Goal: Task Accomplishment & Management: Complete application form

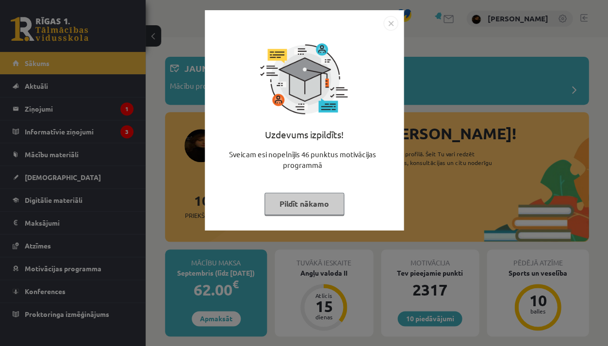
click at [187, 263] on div "Uzdevums izpildīts! Sveicam esi nopelnījis 46 punktus motivācijas programmā Pil…" at bounding box center [304, 173] width 608 height 346
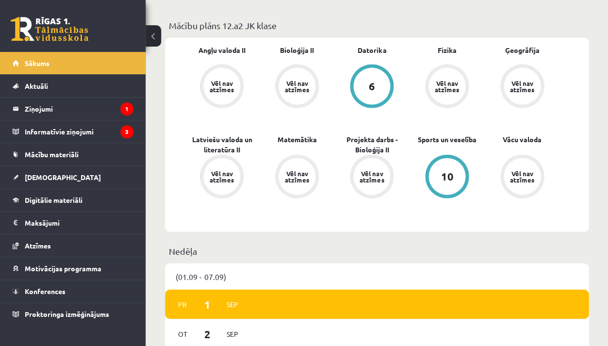
scroll to position [504, 0]
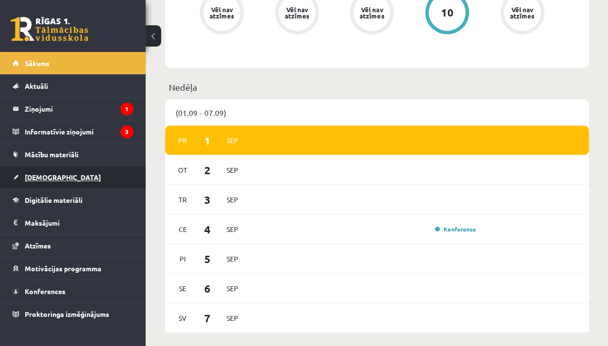
click at [71, 181] on link "[DEMOGRAPHIC_DATA]" at bounding box center [73, 177] width 121 height 22
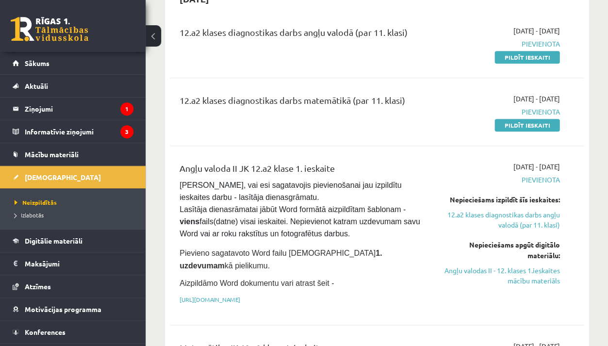
scroll to position [113, 0]
click at [496, 279] on link "Angļu valodas II - 12. klases 1.ieskaites mācību materiāls" at bounding box center [501, 275] width 117 height 20
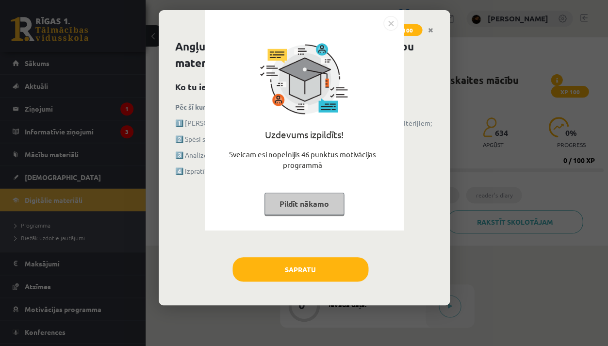
click at [341, 272] on div "Uzdevums izpildīts! Sveicam esi nopelnījis 46 punktus motivācijas programmā Pil…" at bounding box center [304, 173] width 608 height 346
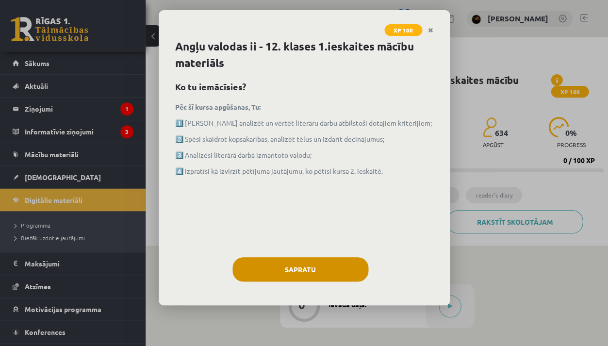
click at [341, 272] on button "Sapratu" at bounding box center [300, 269] width 136 height 24
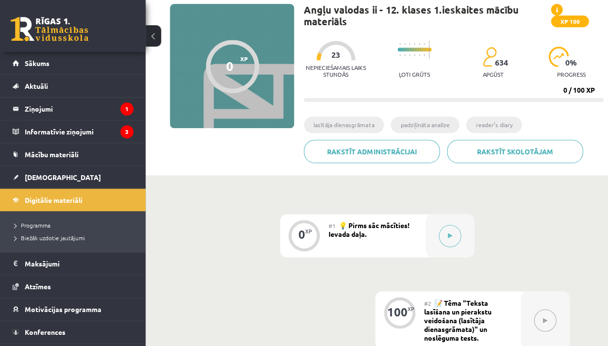
scroll to position [83, 0]
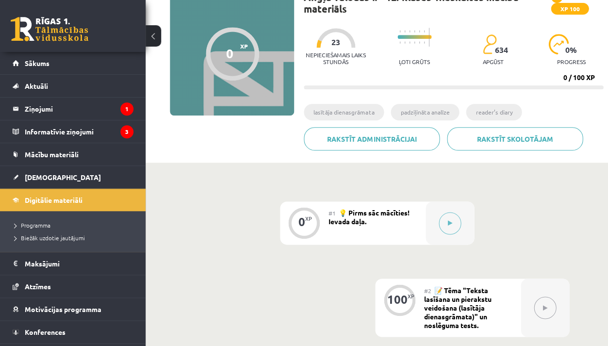
click at [454, 200] on div "0 XP #1 💡 Pirms sāc mācīties! Ievada daļa. 100 XP #2 📝 Tēma "Teksta lasīšana un…" at bounding box center [377, 325] width 463 height 324
click at [454, 235] on div at bounding box center [450, 222] width 49 height 43
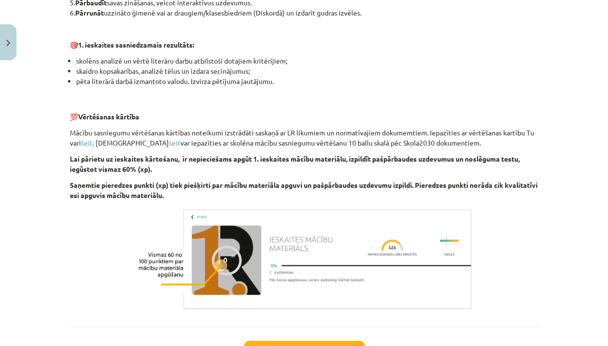
scroll to position [646, 0]
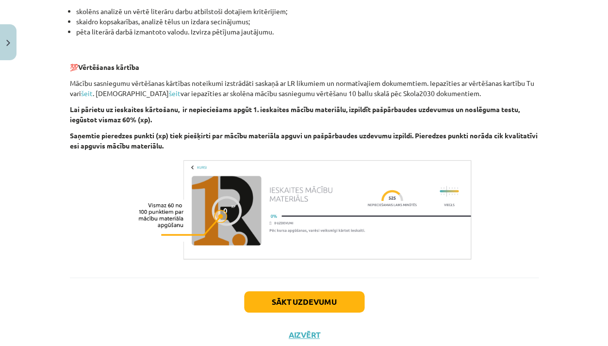
click at [308, 333] on button "Aizvērt" at bounding box center [304, 335] width 37 height 10
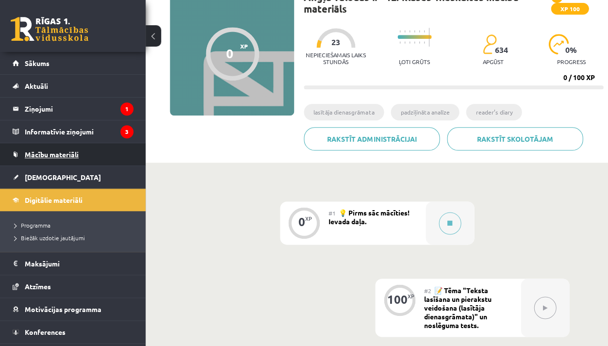
click at [61, 157] on span "Mācību materiāli" at bounding box center [52, 154] width 54 height 9
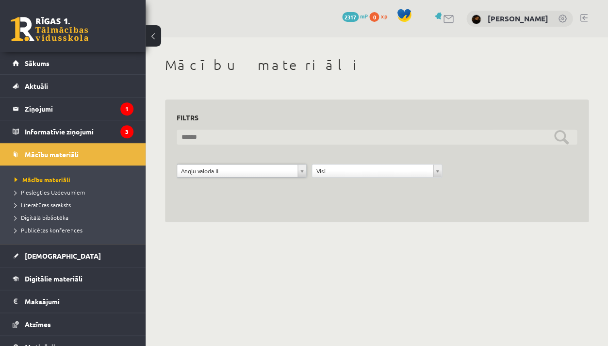
click at [269, 139] on input "text" at bounding box center [377, 137] width 400 height 15
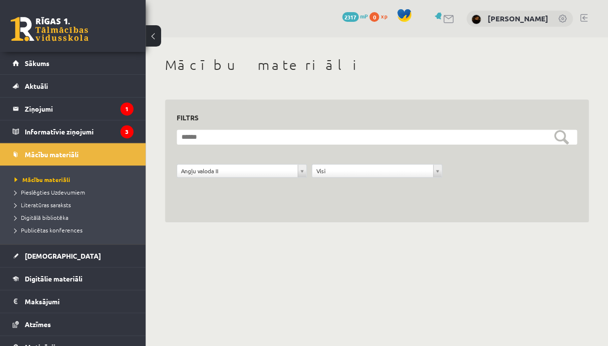
click at [351, 177] on div "**********" at bounding box center [376, 173] width 135 height 18
click at [331, 177] on div "Visi" at bounding box center [377, 171] width 130 height 14
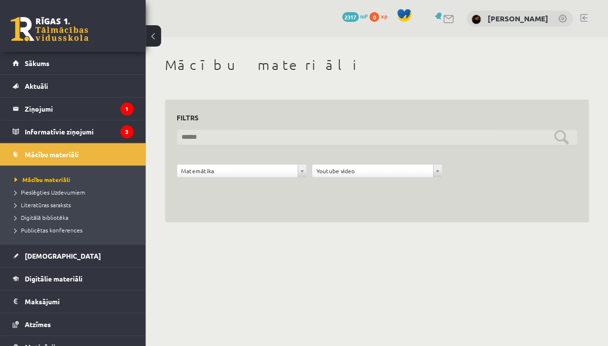
click at [358, 134] on input "text" at bounding box center [377, 137] width 400 height 15
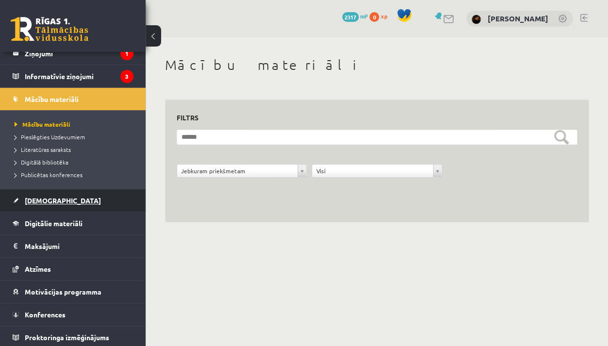
click at [49, 202] on link "[DEMOGRAPHIC_DATA]" at bounding box center [73, 200] width 121 height 22
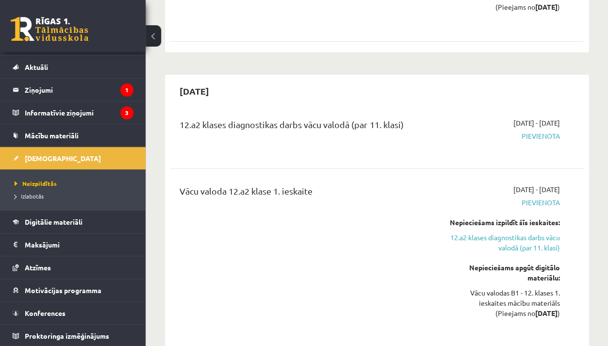
scroll to position [1402, 0]
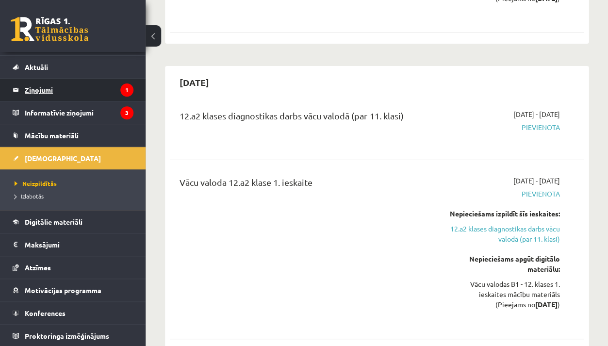
click at [111, 86] on legend "Ziņojumi 1" at bounding box center [79, 90] width 109 height 22
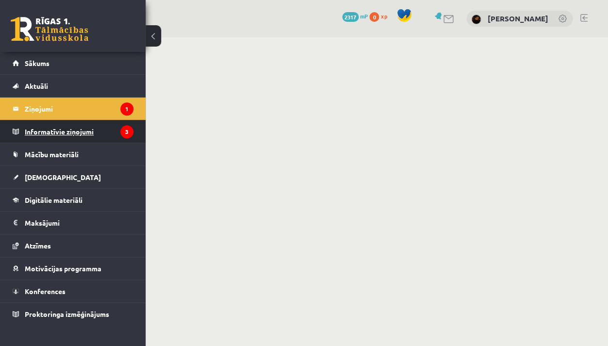
click at [84, 138] on legend "Informatīvie ziņojumi 3" at bounding box center [79, 131] width 109 height 22
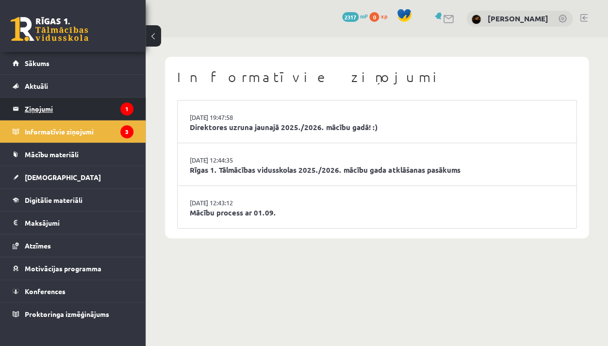
click at [71, 99] on legend "Ziņojumi 1" at bounding box center [79, 109] width 109 height 22
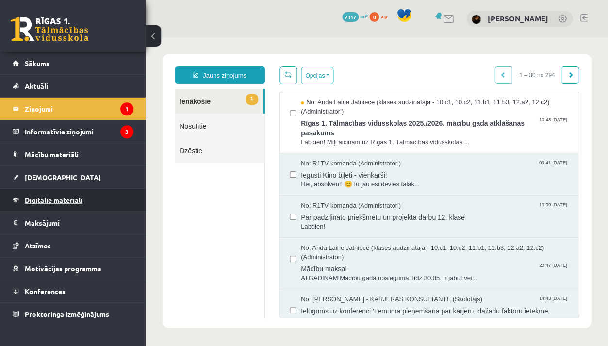
click at [97, 202] on link "Digitālie materiāli" at bounding box center [73, 200] width 121 height 22
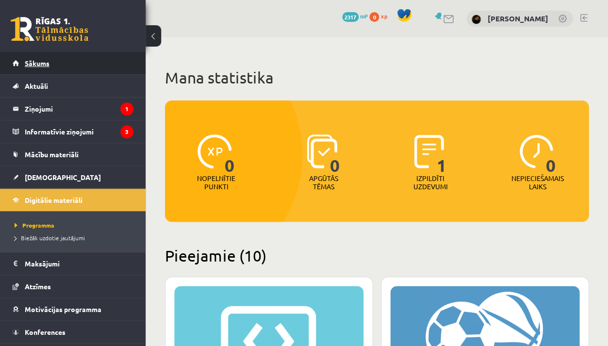
click at [83, 64] on link "Sākums" at bounding box center [73, 63] width 121 height 22
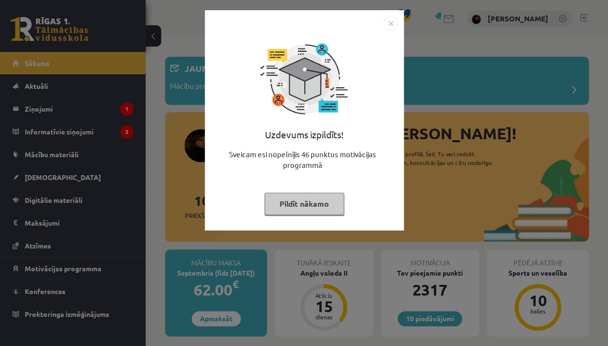
click at [205, 212] on div "Uzdevums izpildīts! Sveicam esi nopelnījis 46 punktus motivācijas programmā Pil…" at bounding box center [304, 120] width 199 height 220
click at [274, 207] on button "Pildīt nākamo" at bounding box center [304, 204] width 80 height 22
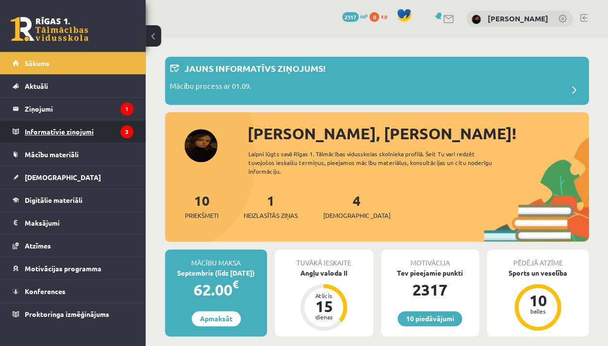
click at [47, 129] on legend "Informatīvie ziņojumi 3" at bounding box center [79, 131] width 109 height 22
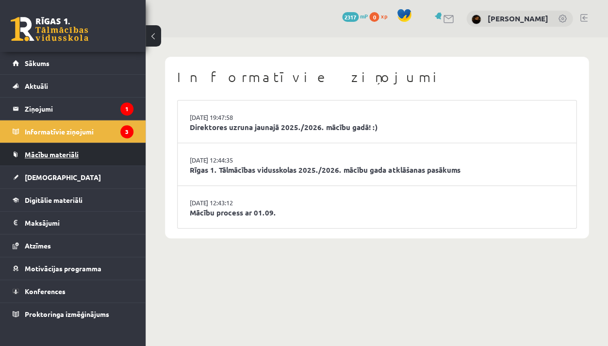
click at [59, 148] on link "Mācību materiāli" at bounding box center [73, 154] width 121 height 22
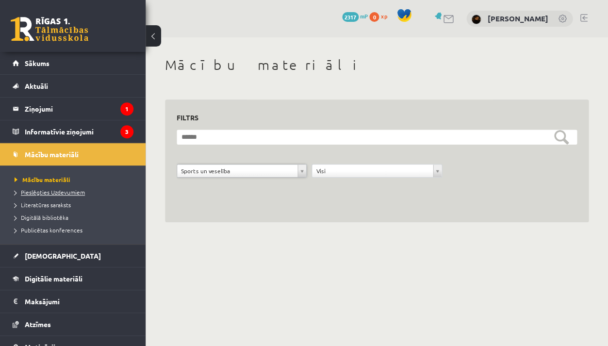
click at [65, 193] on span "Pieslēgties Uzdevumiem" at bounding box center [50, 192] width 70 height 8
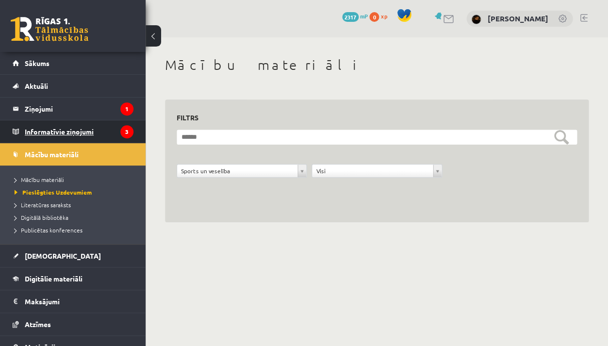
click at [61, 132] on legend "Informatīvie ziņojumi 3" at bounding box center [79, 131] width 109 height 22
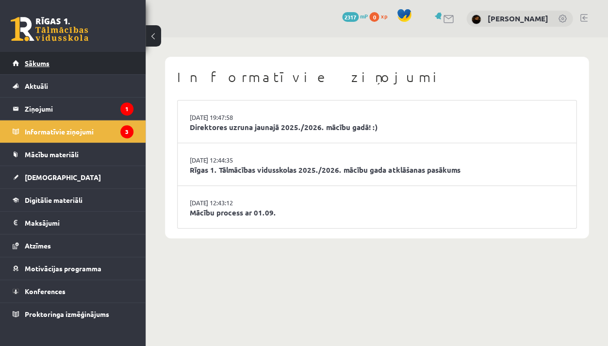
click at [60, 61] on link "Sākums" at bounding box center [73, 63] width 121 height 22
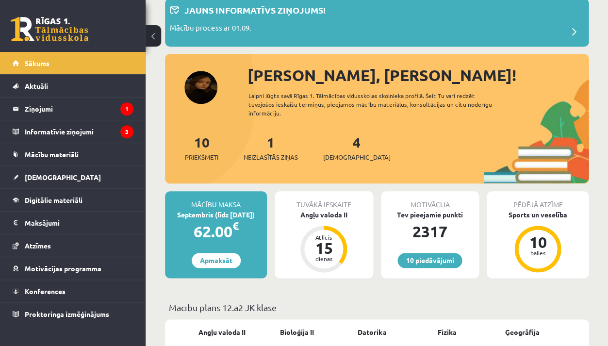
scroll to position [51, 0]
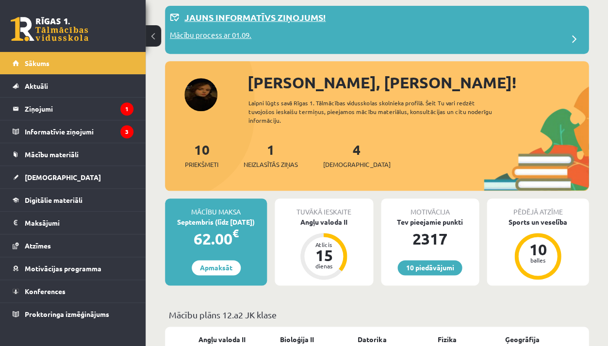
click at [226, 33] on p "Mācību process ar 01.09." at bounding box center [211, 37] width 82 height 14
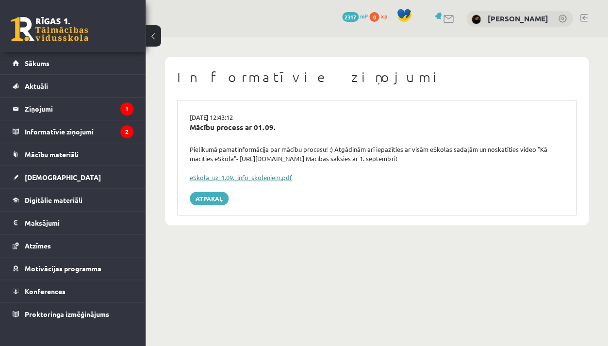
click at [227, 179] on link "eSkola_uz_1.09._info_skolēniem.pdf" at bounding box center [241, 177] width 102 height 8
click at [544, 35] on div "0 Dāvanas 2317 mP 0 xp [PERSON_NAME]" at bounding box center [377, 18] width 463 height 37
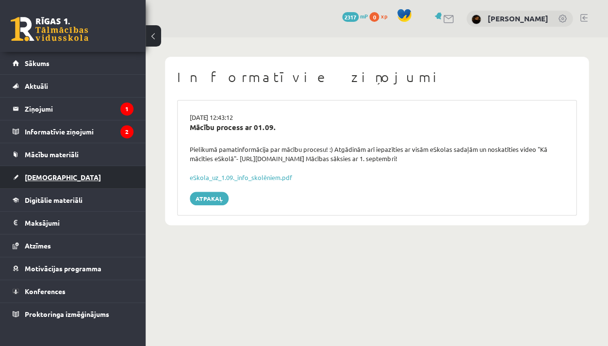
click at [69, 169] on link "[DEMOGRAPHIC_DATA]" at bounding box center [73, 177] width 121 height 22
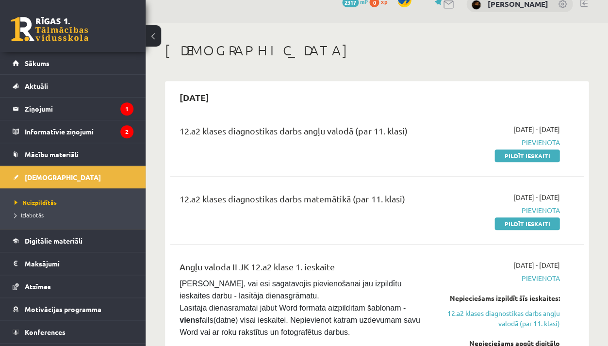
scroll to position [18, 0]
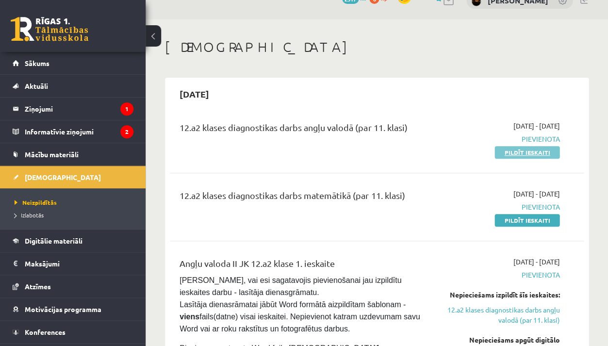
click at [515, 147] on link "Pildīt ieskaiti" at bounding box center [527, 152] width 65 height 13
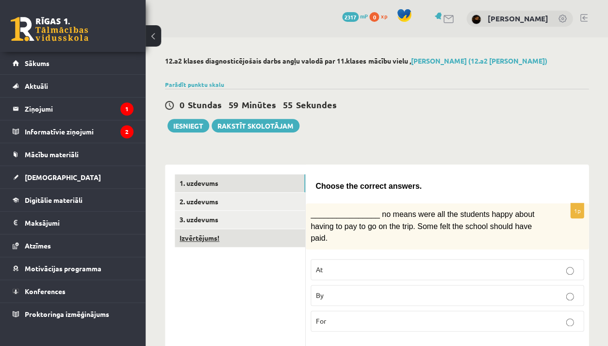
click at [264, 234] on link "Izvērtējums!" at bounding box center [240, 238] width 131 height 18
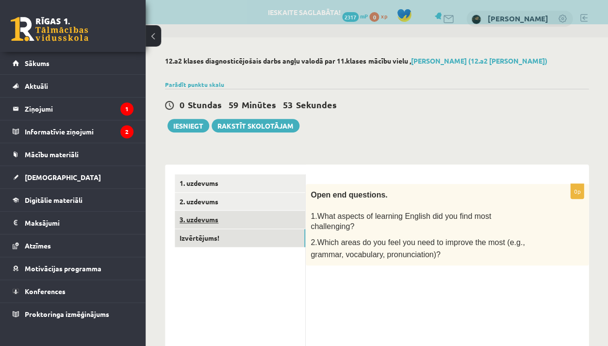
click at [265, 220] on link "3. uzdevums" at bounding box center [240, 220] width 131 height 18
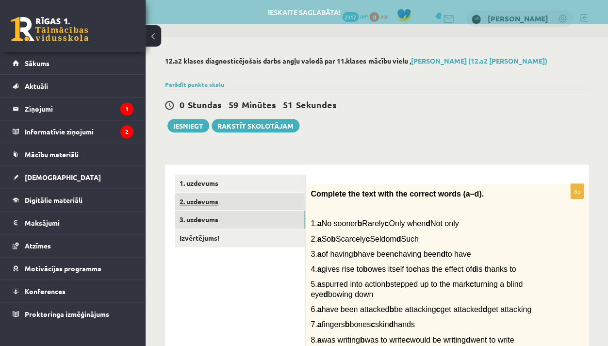
click at [262, 202] on link "2. uzdevums" at bounding box center [240, 202] width 131 height 18
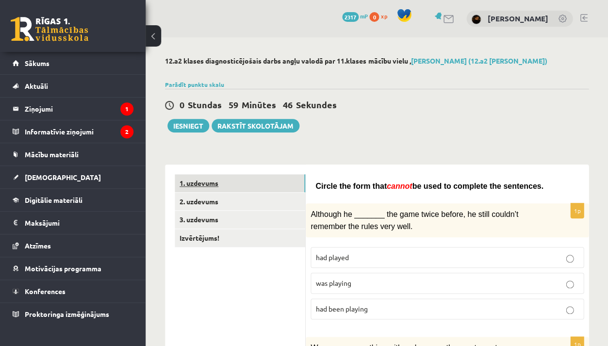
click at [251, 178] on link "1. uzdevums" at bounding box center [240, 183] width 131 height 18
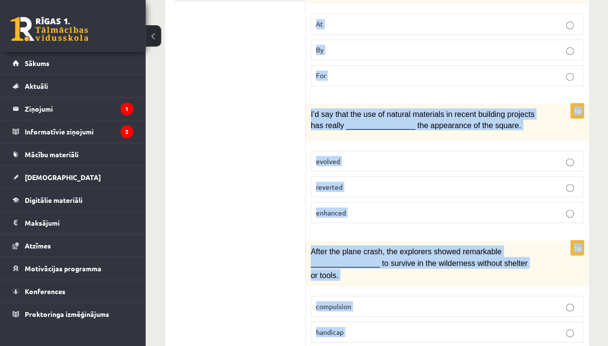
scroll to position [253, 0]
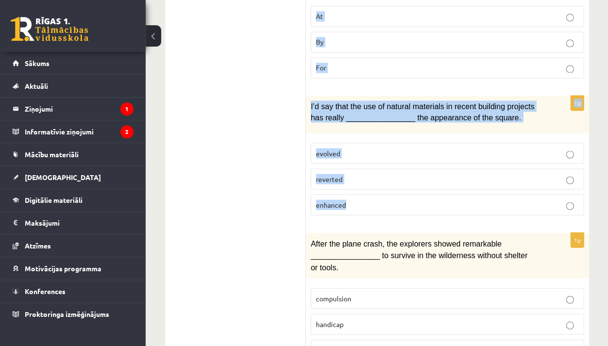
drag, startPoint x: 317, startPoint y: 184, endPoint x: 357, endPoint y: 207, distance: 45.6
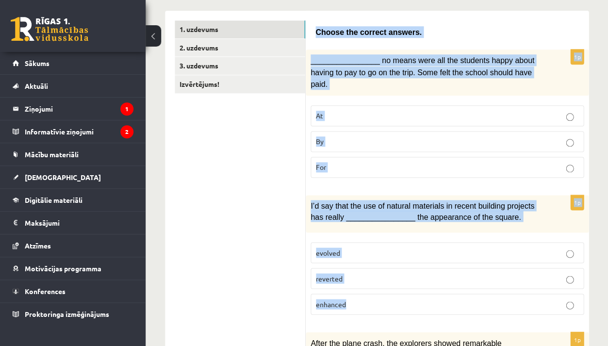
scroll to position [149, 0]
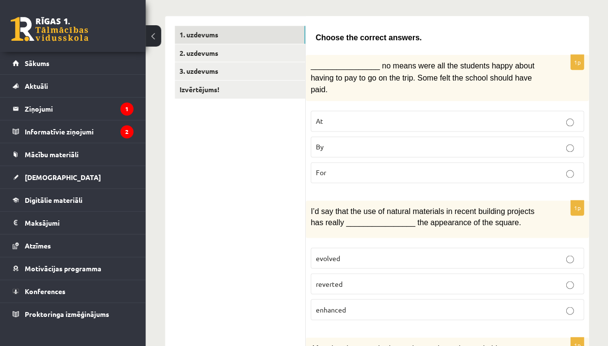
click at [391, 149] on label "By" at bounding box center [447, 146] width 273 height 21
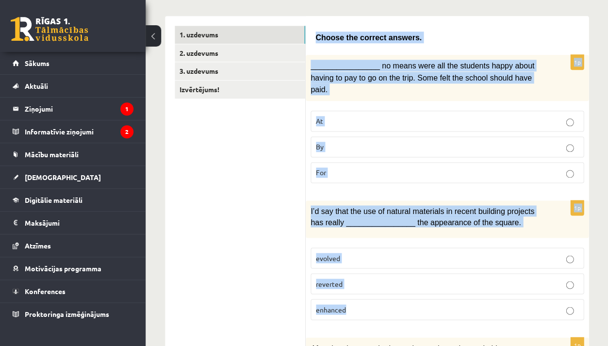
drag, startPoint x: 316, startPoint y: 32, endPoint x: 344, endPoint y: 304, distance: 273.7
copy form "Choose the correct answers. 1p ________________ no means were all the students …"
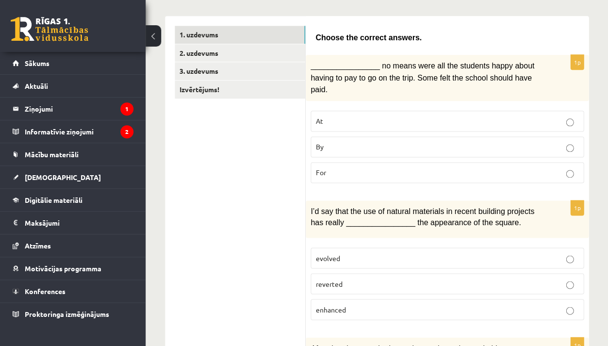
click at [337, 307] on p "enhanced" at bounding box center [447, 309] width 263 height 10
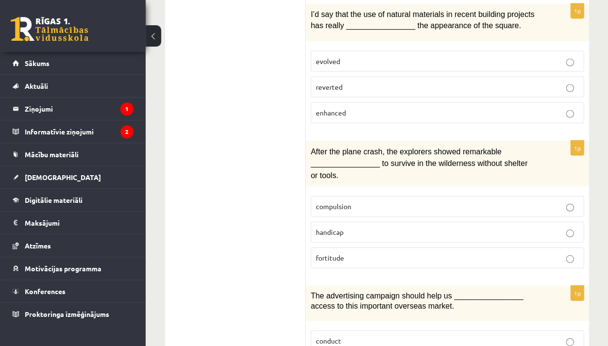
scroll to position [408, 0]
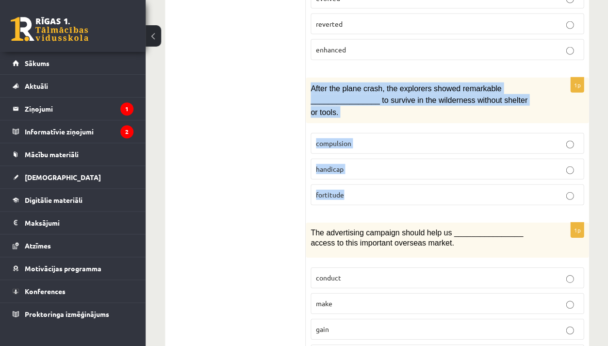
drag, startPoint x: 307, startPoint y: 77, endPoint x: 315, endPoint y: 203, distance: 126.5
click at [315, 203] on div "1p After the plane crash, the explorers showed remarkable ________________ to s…" at bounding box center [447, 146] width 283 height 136
copy div "After the plane crash, the explorers showed remarkable ________________ to surv…"
click at [379, 190] on p "fortitude" at bounding box center [447, 195] width 263 height 10
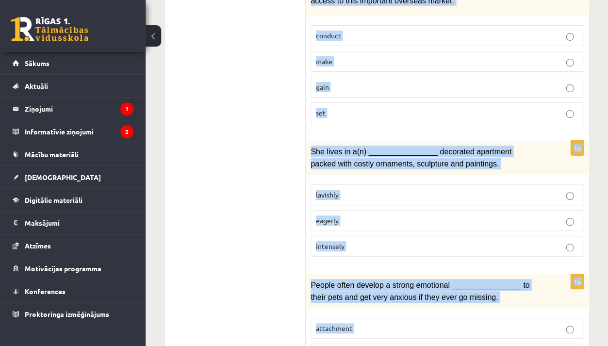
scroll to position [653, 0]
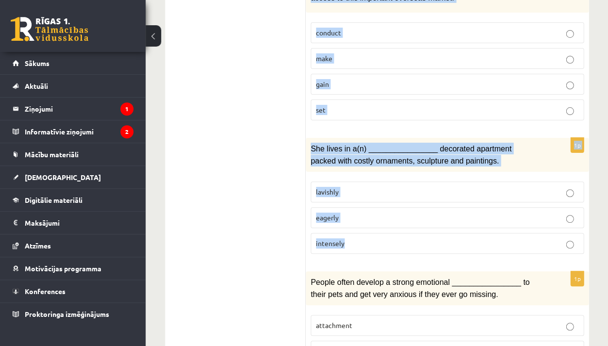
drag, startPoint x: 308, startPoint y: 115, endPoint x: 350, endPoint y: 246, distance: 137.7
copy form "The advertising campaign should help us ________________ access to this importa…"
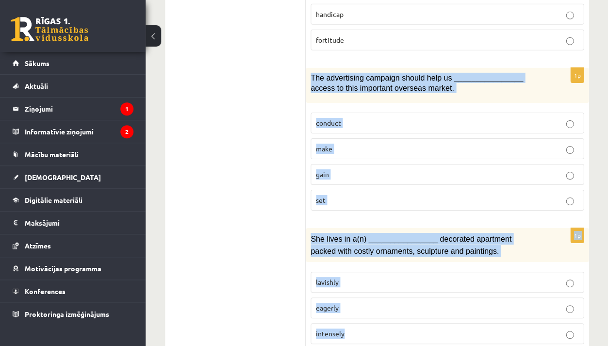
scroll to position [569, 0]
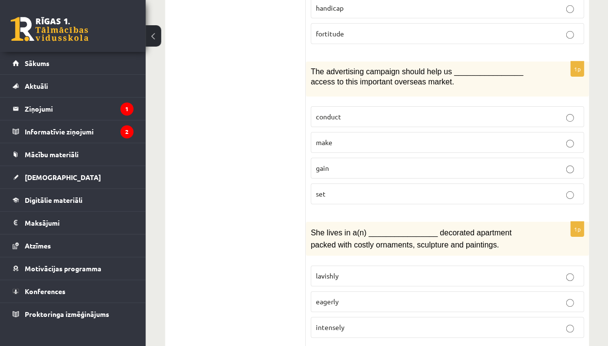
click at [330, 163] on p "gain" at bounding box center [447, 168] width 263 height 10
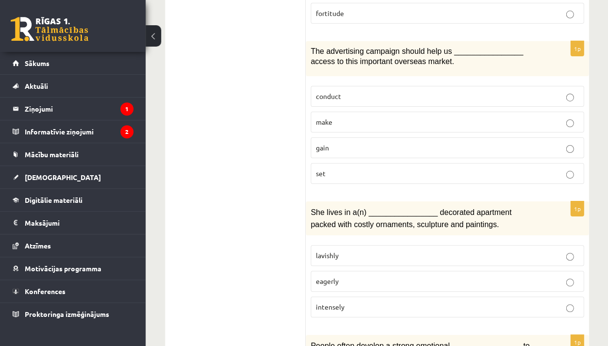
scroll to position [593, 0]
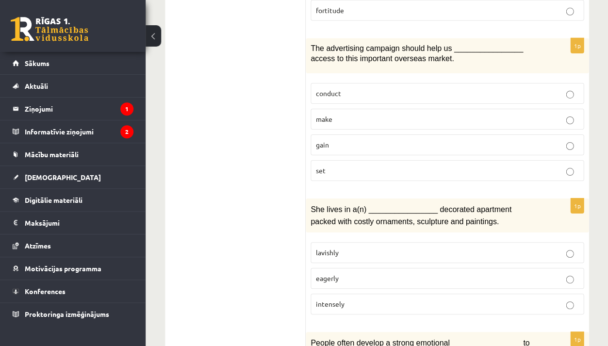
click at [372, 248] on label "lavishly" at bounding box center [447, 252] width 273 height 21
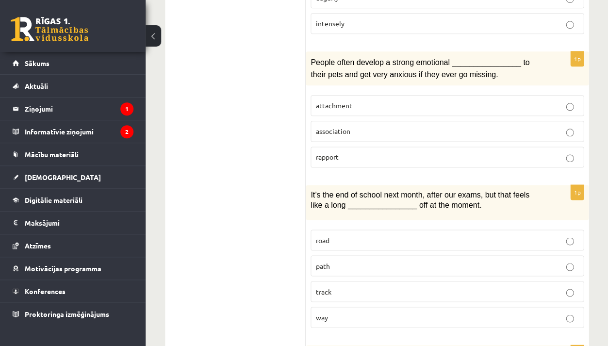
scroll to position [847, 0]
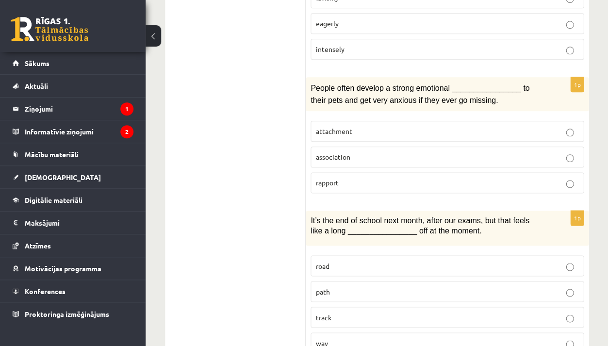
click at [334, 127] on span "attachment" at bounding box center [334, 131] width 36 height 9
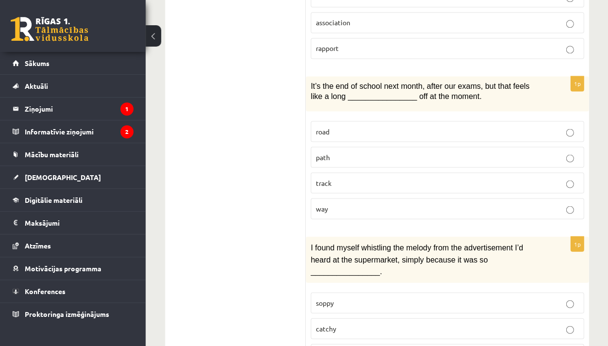
scroll to position [983, 0]
drag, startPoint x: 311, startPoint y: 67, endPoint x: 276, endPoint y: 92, distance: 42.5
click at [276, 92] on div "**********" at bounding box center [377, 60] width 424 height 1757
click at [276, 92] on ul "1. uzdevums 2. uzdevums 3. uzdevums Izvērtējums!" at bounding box center [240, 59] width 131 height 1737
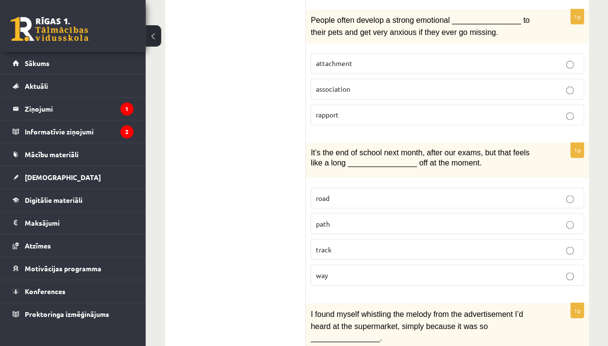
scroll to position [911, 0]
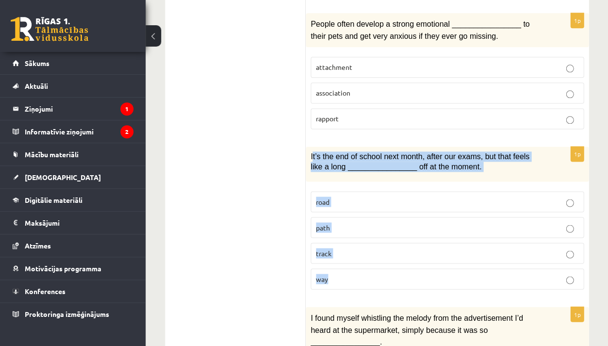
drag, startPoint x: 313, startPoint y: 138, endPoint x: 342, endPoint y: 280, distance: 144.2
click at [342, 280] on div "1p It’s the end of school next month, after our exams, but that feels like a lo…" at bounding box center [447, 222] width 283 height 150
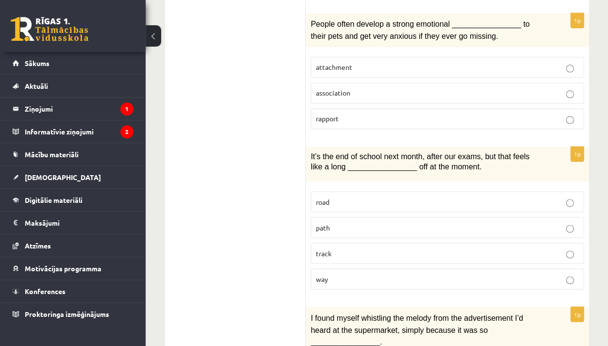
click at [343, 151] on p "It’s the end of school next month, after our exams, but that feels like a long …" at bounding box center [423, 161] width 225 height 20
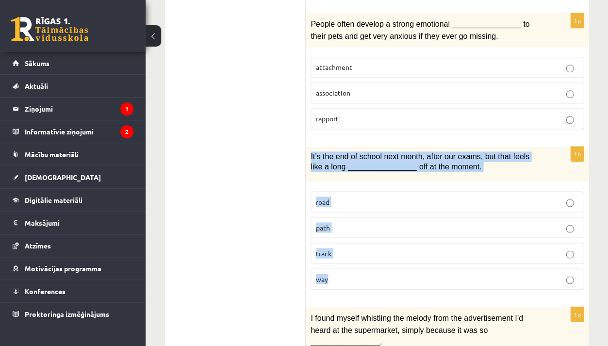
drag, startPoint x: 311, startPoint y: 145, endPoint x: 391, endPoint y: 264, distance: 143.4
click at [391, 264] on div "1p It’s the end of school next month, after our exams, but that feels like a lo…" at bounding box center [447, 222] width 283 height 150
copy div "It’s the end of school next month, after our exams, but that feels like a long …"
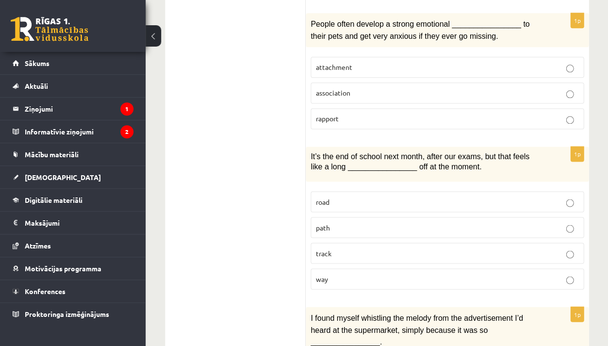
click at [355, 274] on p "way" at bounding box center [447, 279] width 263 height 10
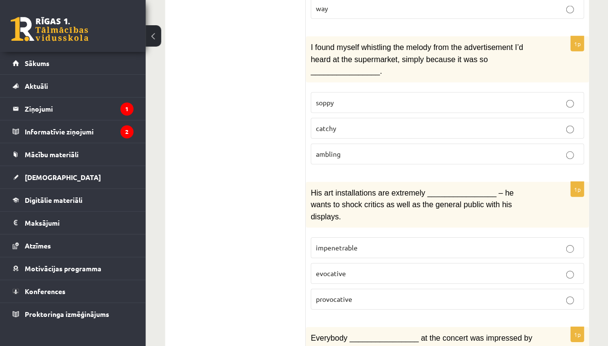
scroll to position [1190, 0]
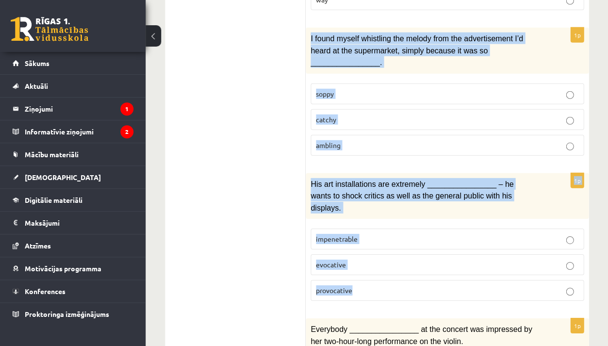
drag, startPoint x: 309, startPoint y: 19, endPoint x: 363, endPoint y: 278, distance: 264.3
copy form "I found myself whistling the melody from the advertisement I’d heard at the sup…"
click at [342, 109] on label "catchy" at bounding box center [447, 119] width 273 height 21
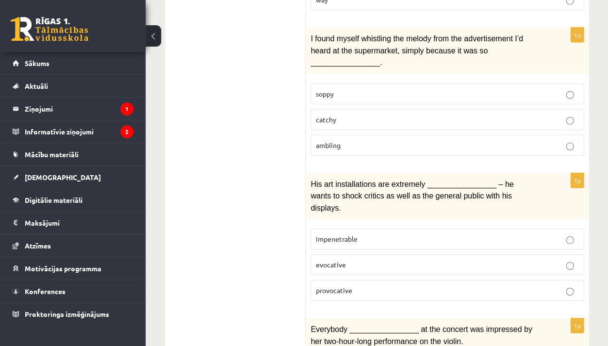
click at [375, 285] on p "provocative" at bounding box center [447, 290] width 263 height 10
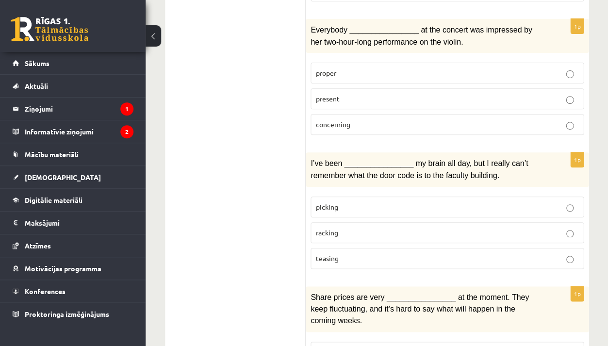
scroll to position [1438, 0]
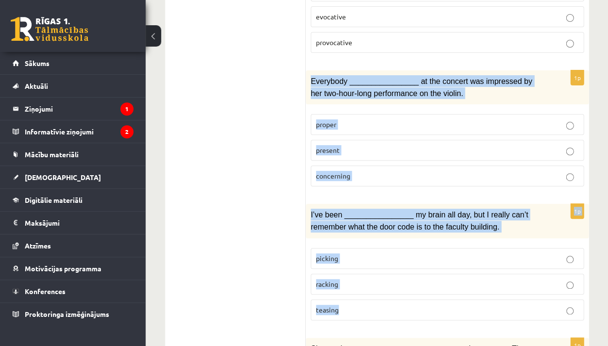
drag, startPoint x: 310, startPoint y: 58, endPoint x: 366, endPoint y: 283, distance: 232.1
click at [422, 165] on label "concerning" at bounding box center [447, 175] width 273 height 21
drag, startPoint x: 308, startPoint y: 57, endPoint x: 399, endPoint y: 296, distance: 256.1
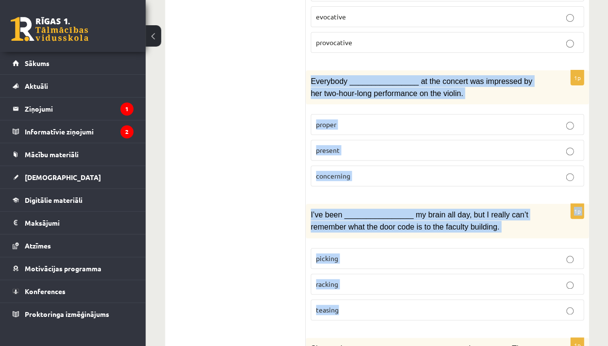
copy form "Everybody ________________ at the concert was impressed by her two-hour-long pe…"
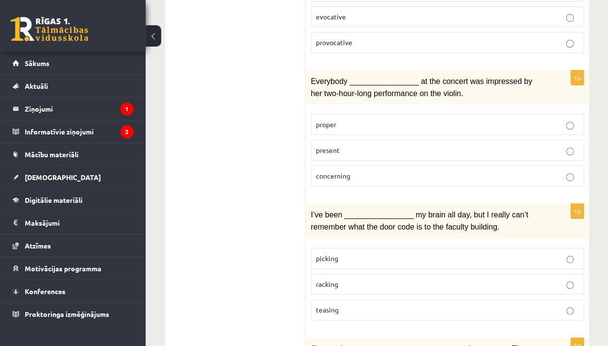
click at [322, 140] on label "present" at bounding box center [447, 150] width 273 height 21
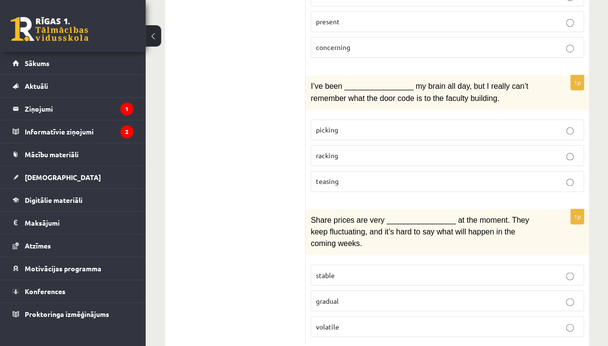
scroll to position [1567, 0]
click at [346, 146] on label "racking" at bounding box center [447, 156] width 273 height 21
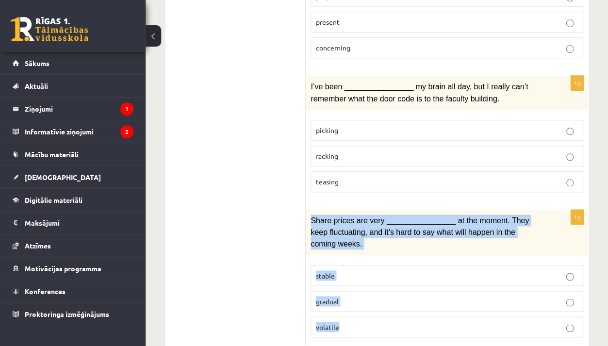
drag, startPoint x: 308, startPoint y: 191, endPoint x: 327, endPoint y: 339, distance: 148.8
copy div "Share prices are very ________________ at the moment. They keep fluctuating, an…"
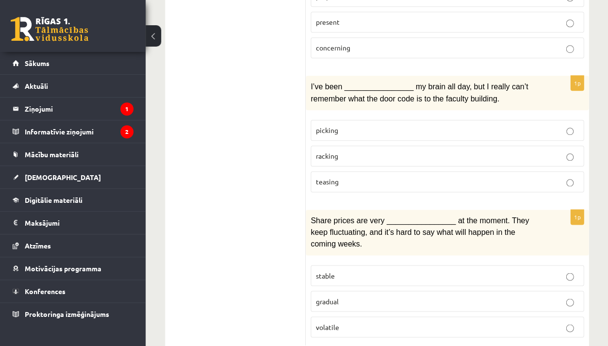
click at [357, 216] on span "Share prices are very ________________ at the moment. They keep fluctuating, an…" at bounding box center [420, 232] width 218 height 32
click at [357, 322] on p "volatile" at bounding box center [447, 327] width 263 height 10
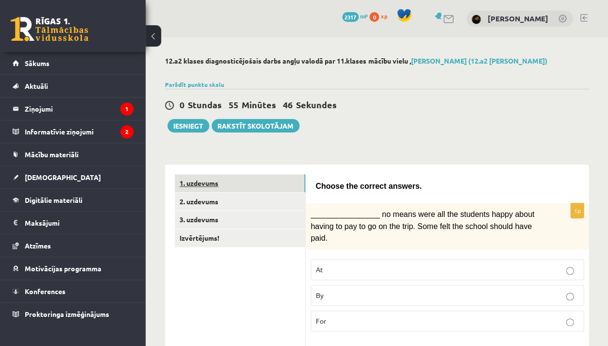
scroll to position [0, 0]
click at [226, 211] on link "3. uzdevums" at bounding box center [240, 220] width 131 height 18
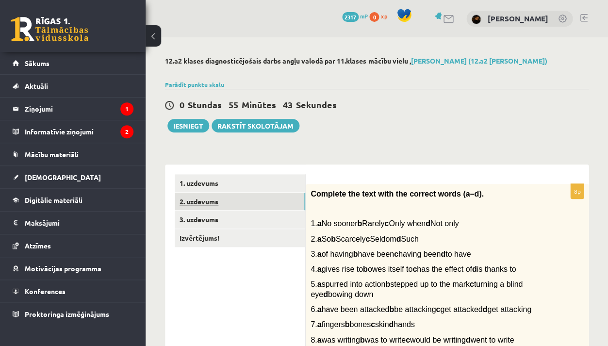
click at [226, 199] on link "2. uzdevums" at bounding box center [240, 202] width 131 height 18
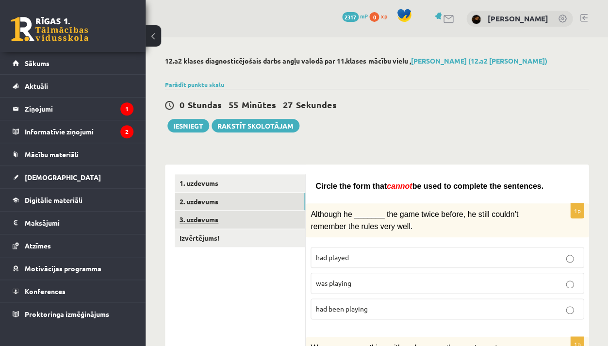
click at [225, 224] on link "3. uzdevums" at bounding box center [240, 220] width 131 height 18
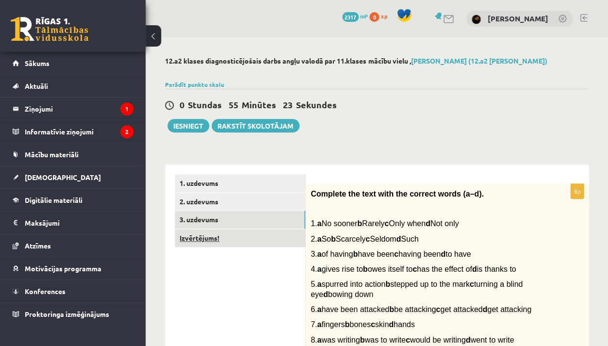
click at [227, 239] on link "Izvērtējums!" at bounding box center [240, 238] width 131 height 18
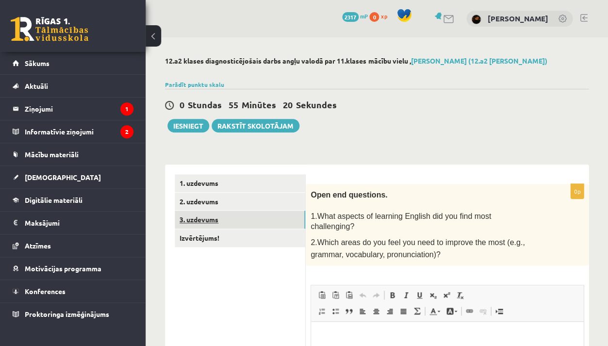
click at [223, 216] on link "3. uzdevums" at bounding box center [240, 220] width 131 height 18
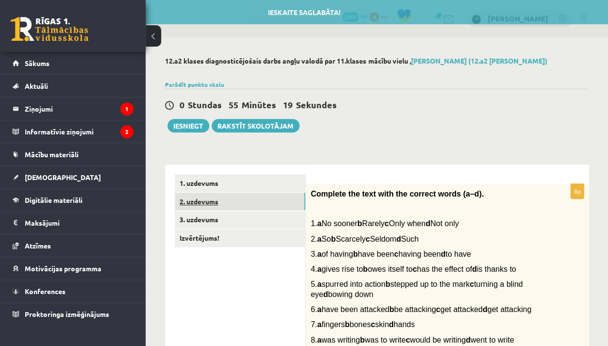
click at [223, 200] on link "2. uzdevums" at bounding box center [240, 202] width 131 height 18
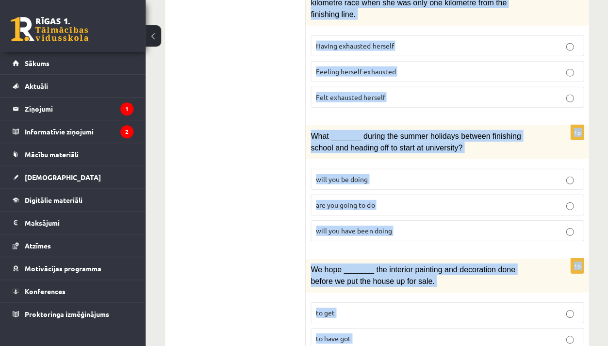
scroll to position [1190, 0]
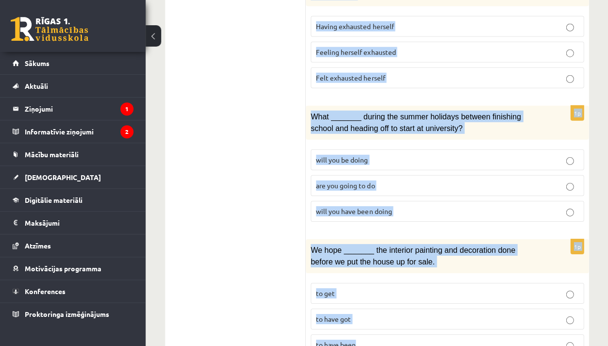
drag, startPoint x: 314, startPoint y: 16, endPoint x: 395, endPoint y: 331, distance: 325.6
copy form "Circle the form that cannot be used to complete the sentences. 1p Although he _…"
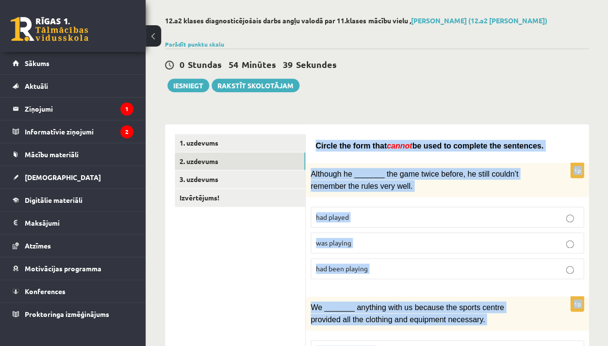
scroll to position [42, 0]
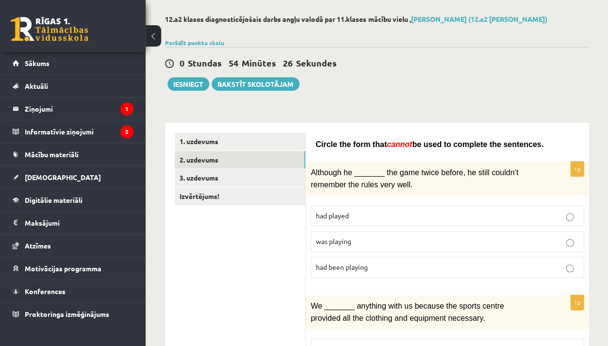
click at [339, 232] on label "was playing" at bounding box center [447, 241] width 273 height 21
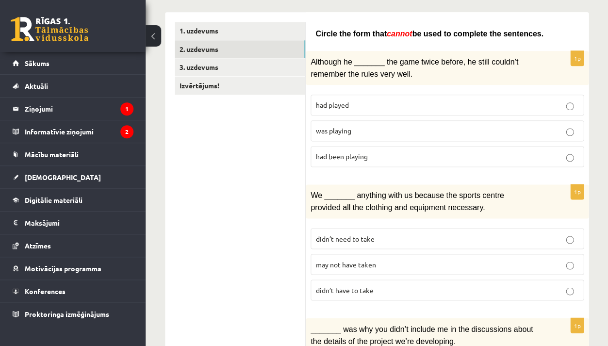
scroll to position [189, 0]
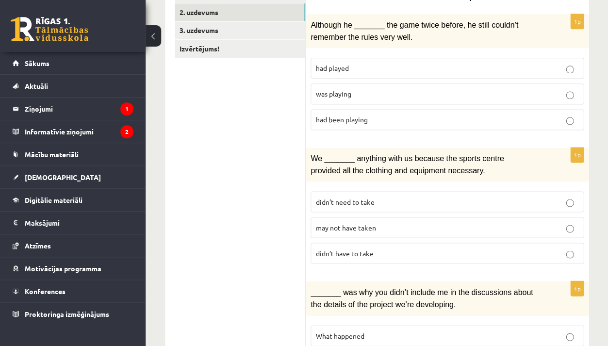
click at [339, 229] on label "may not have taken" at bounding box center [447, 227] width 273 height 21
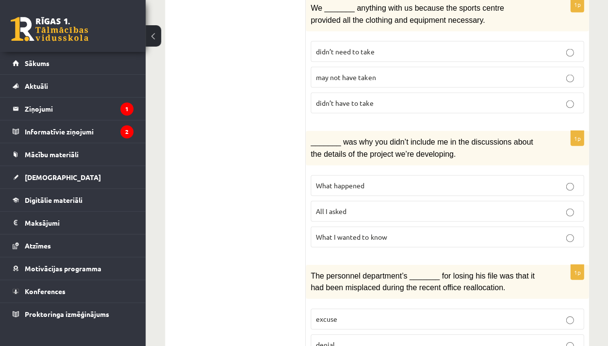
scroll to position [359, 0]
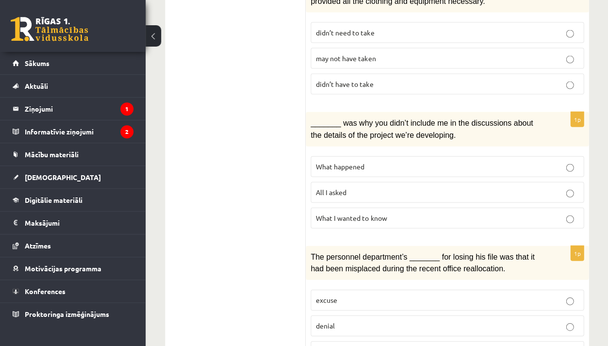
click at [342, 188] on p "All I asked" at bounding box center [447, 192] width 263 height 10
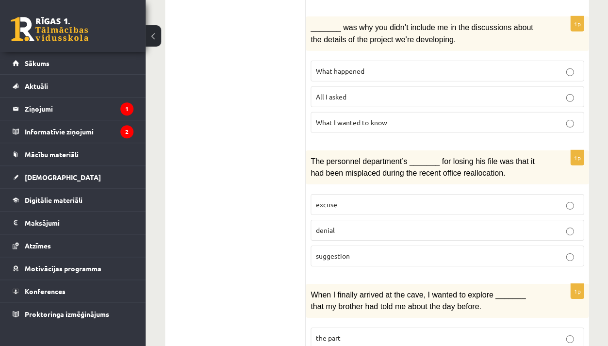
scroll to position [457, 0]
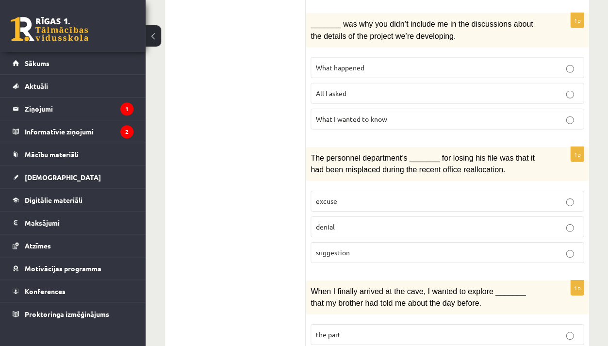
click at [334, 222] on span "denial" at bounding box center [325, 226] width 19 height 9
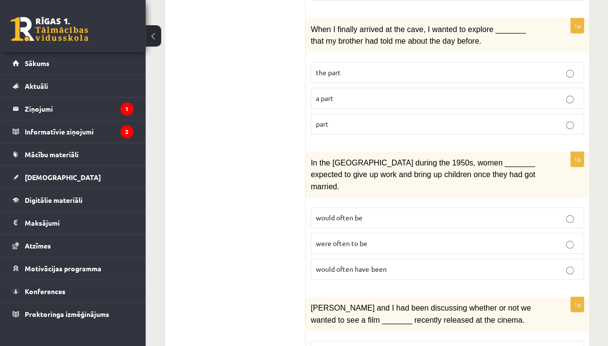
scroll to position [718, 0]
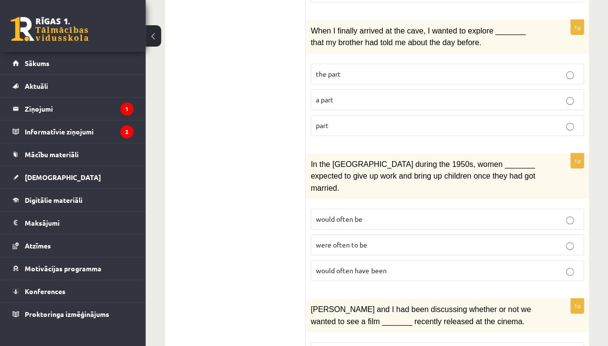
click at [349, 120] on p "part" at bounding box center [447, 125] width 263 height 10
click at [359, 266] on span "would often have been" at bounding box center [351, 270] width 70 height 9
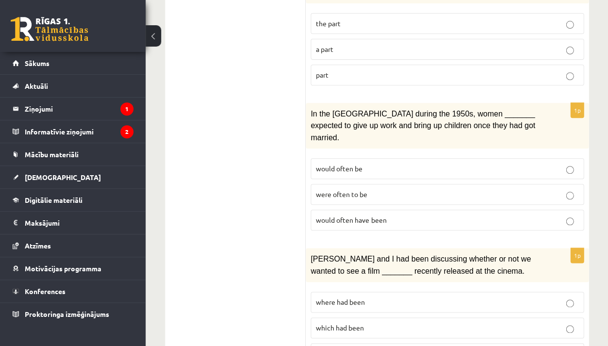
scroll to position [776, 0]
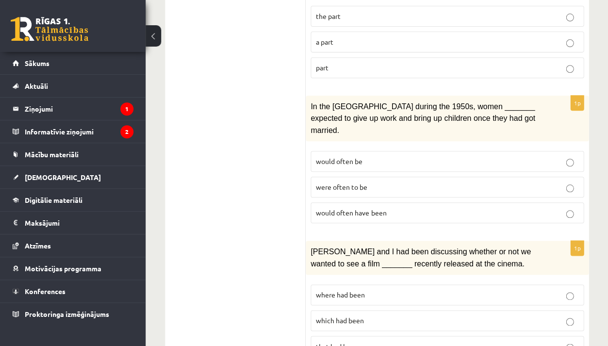
click at [360, 290] on span "where had been" at bounding box center [340, 294] width 49 height 9
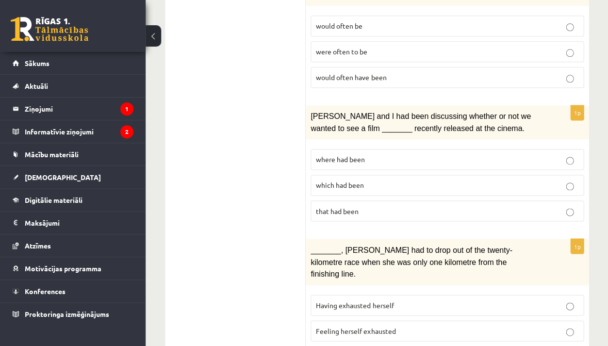
scroll to position [926, 0]
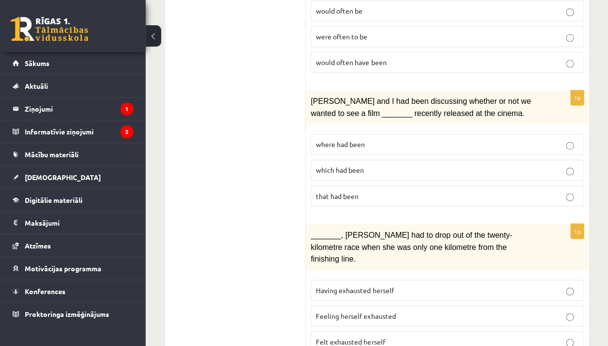
click at [353, 336] on p "Felt exhausted herself" at bounding box center [447, 341] width 263 height 10
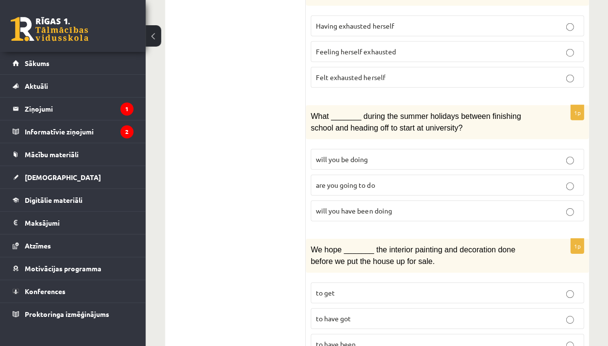
scroll to position [1190, 0]
click at [349, 178] on fieldset "will you be doing are you going to do will you have been doing" at bounding box center [447, 185] width 273 height 80
click at [353, 207] on span "will you have been doing" at bounding box center [354, 211] width 76 height 9
click at [383, 340] on p "to have been" at bounding box center [447, 345] width 263 height 10
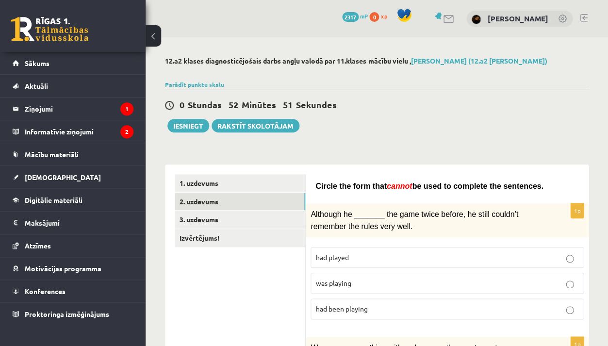
scroll to position [0, 0]
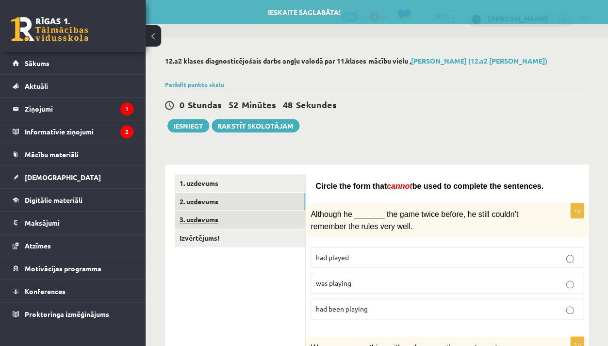
click at [291, 223] on link "3. uzdevums" at bounding box center [240, 220] width 131 height 18
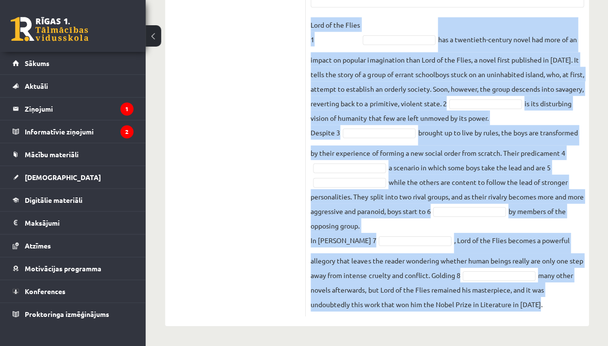
scroll to position [458, 0]
drag, startPoint x: 310, startPoint y: 122, endPoint x: 349, endPoint y: 346, distance: 226.8
copy div "Complete the text with the correct words (a–d). 1. a No sooner b Rarely c Only …"
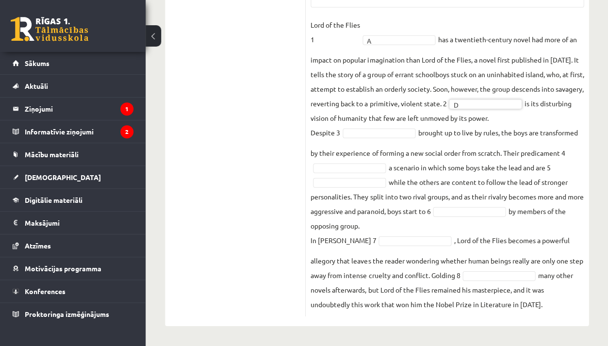
scroll to position [448, 0]
click at [384, 139] on fieldset "Lord of the Flies 1 A * has a twentieth-century novel had more of an impact on …" at bounding box center [447, 164] width 273 height 294
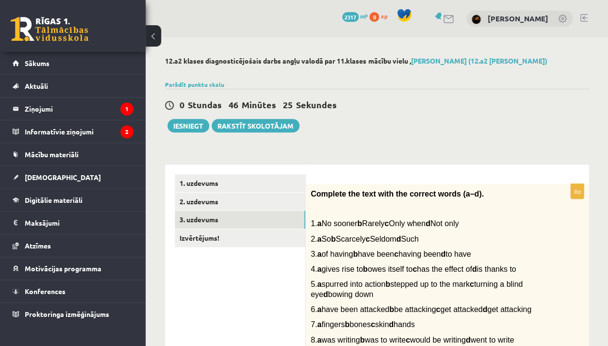
scroll to position [0, 0]
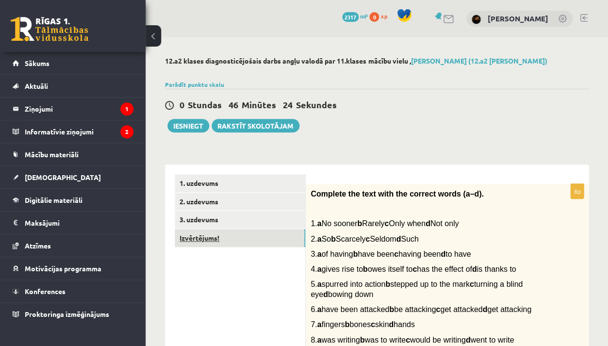
click at [242, 239] on link "Izvērtējums!" at bounding box center [240, 238] width 131 height 18
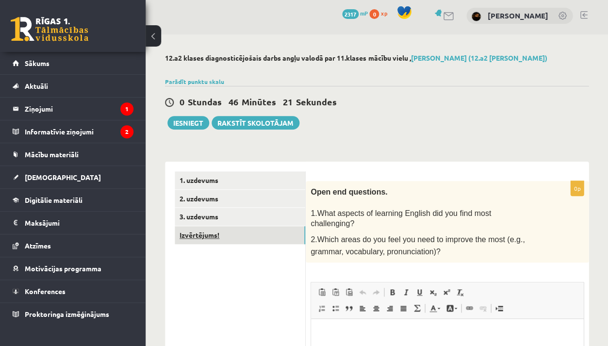
scroll to position [3, 0]
click at [201, 117] on button "Iesniegt" at bounding box center [188, 123] width 42 height 14
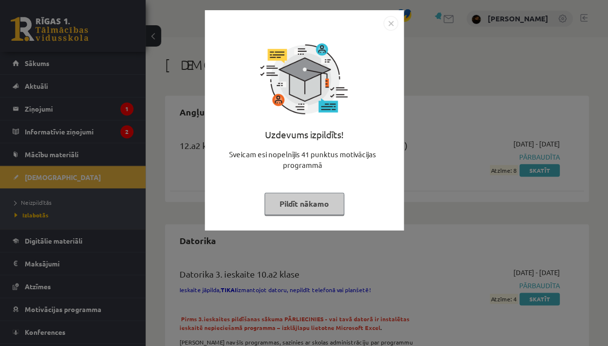
click at [397, 259] on div "Uzdevums izpildīts! Sveicam esi nopelnījis 41 punktus motivācijas programmā Pil…" at bounding box center [304, 173] width 608 height 346
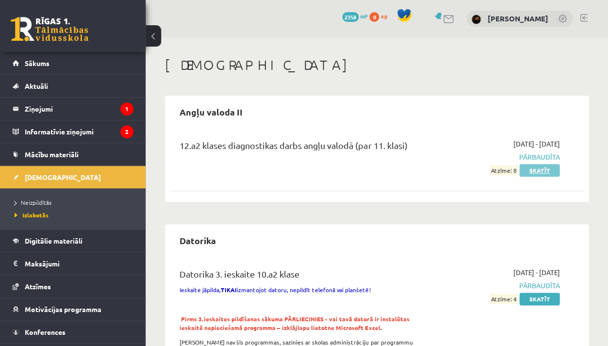
click at [538, 175] on link "Skatīt" at bounding box center [539, 170] width 40 height 13
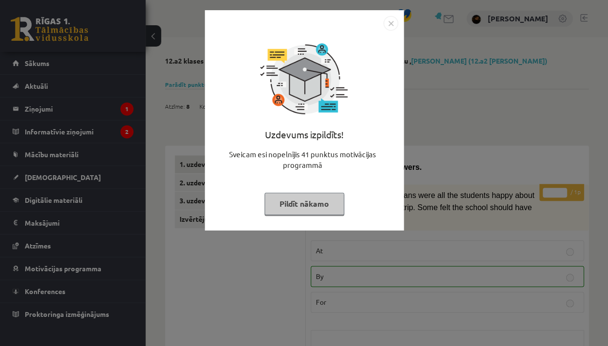
click at [355, 236] on div "Uzdevums izpildīts! Sveicam esi nopelnījis 41 punktus motivācijas programmā Pil…" at bounding box center [304, 173] width 608 height 346
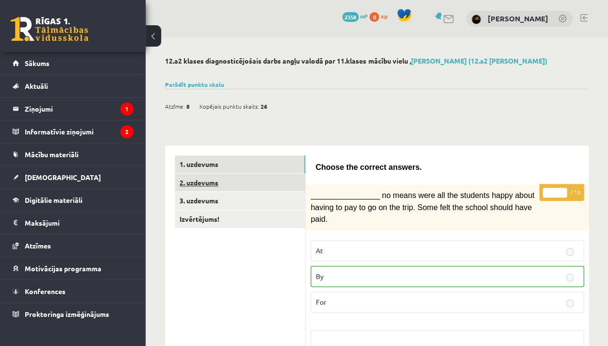
click at [269, 190] on link "2. uzdevums" at bounding box center [240, 183] width 131 height 18
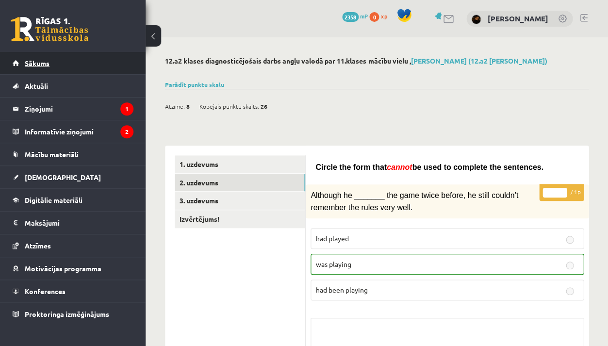
click at [78, 61] on link "Sākums" at bounding box center [73, 63] width 121 height 22
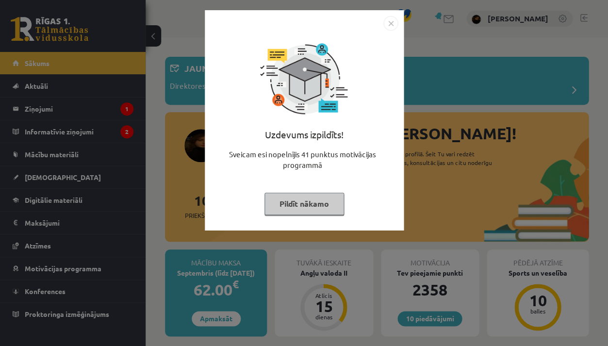
click at [186, 312] on div "Uzdevums izpildīts! Sveicam esi nopelnījis 41 punktus motivācijas programmā Pil…" at bounding box center [304, 173] width 608 height 346
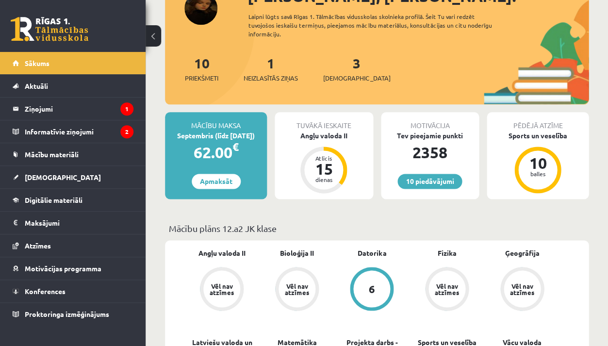
scroll to position [101, 0]
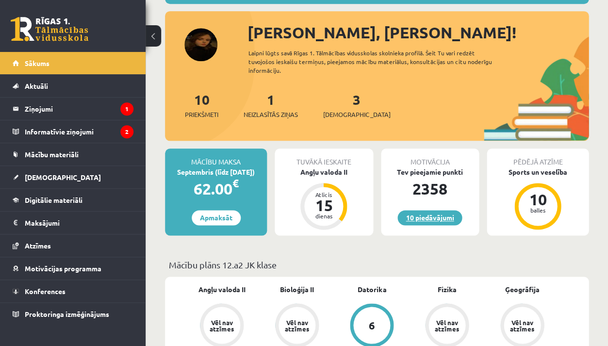
click at [403, 217] on link "10 piedāvājumi" at bounding box center [429, 217] width 65 height 15
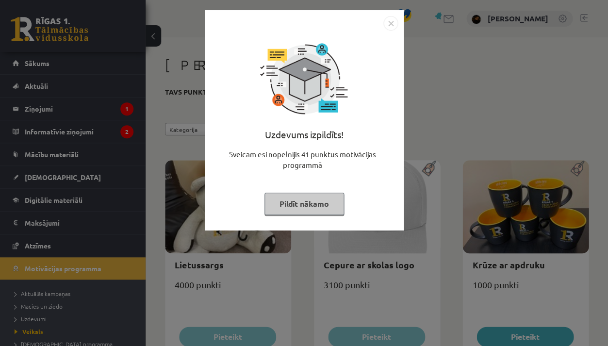
click at [405, 306] on div "Uzdevums izpildīts! Sveicam esi nopelnījis 41 punktus motivācijas programmā Pil…" at bounding box center [304, 173] width 608 height 346
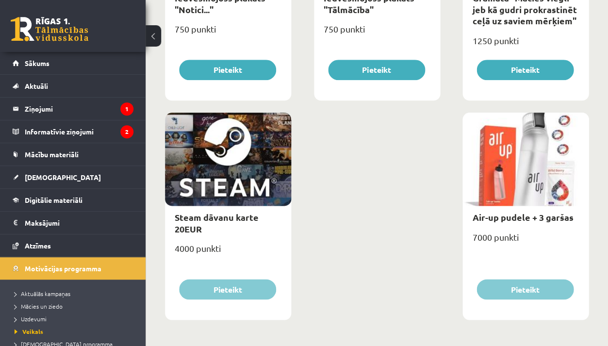
scroll to position [1583, 0]
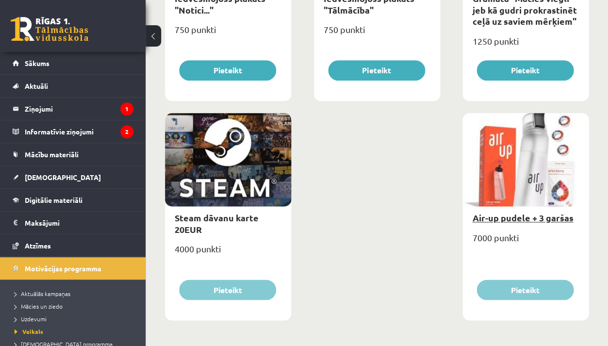
click at [509, 218] on link "Air-up pudele + 3 garšas" at bounding box center [522, 217] width 101 height 11
type input "*"
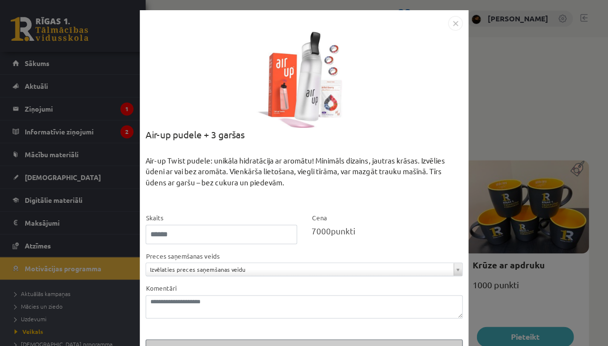
click at [319, 111] on div at bounding box center [304, 79] width 97 height 97
click at [508, 155] on div "**********" at bounding box center [304, 173] width 608 height 346
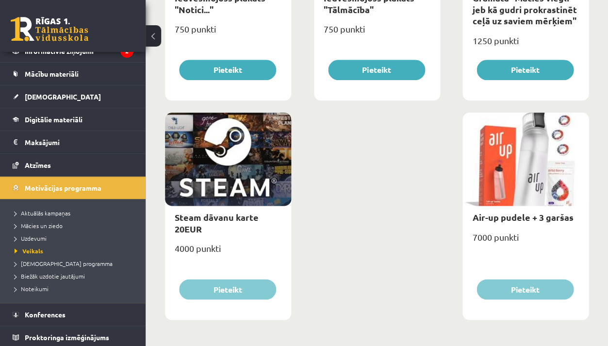
scroll to position [1583, 0]
